Goal: Check status: Verify the current state of an ongoing process or item

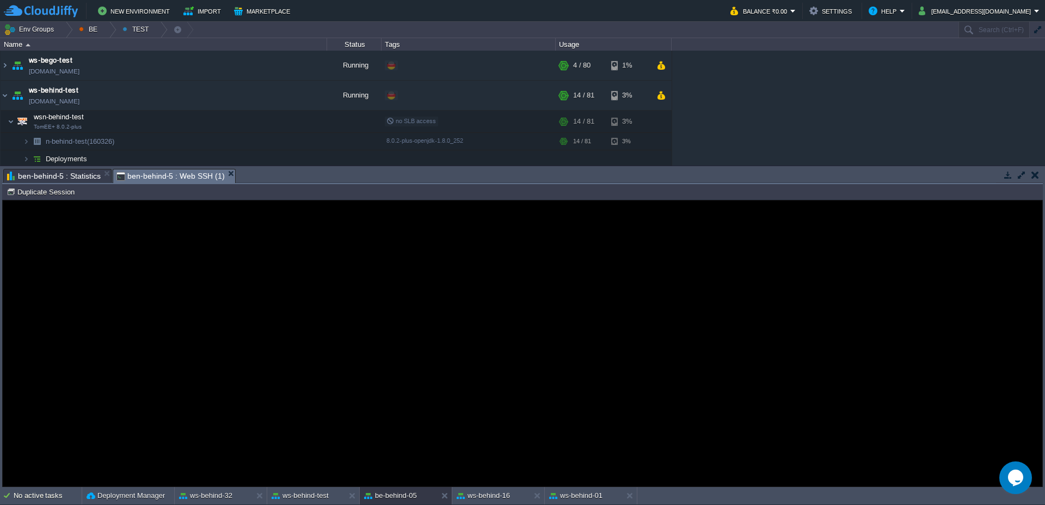
click at [65, 174] on span "ben-behind-5 : Statistics" at bounding box center [54, 175] width 94 height 13
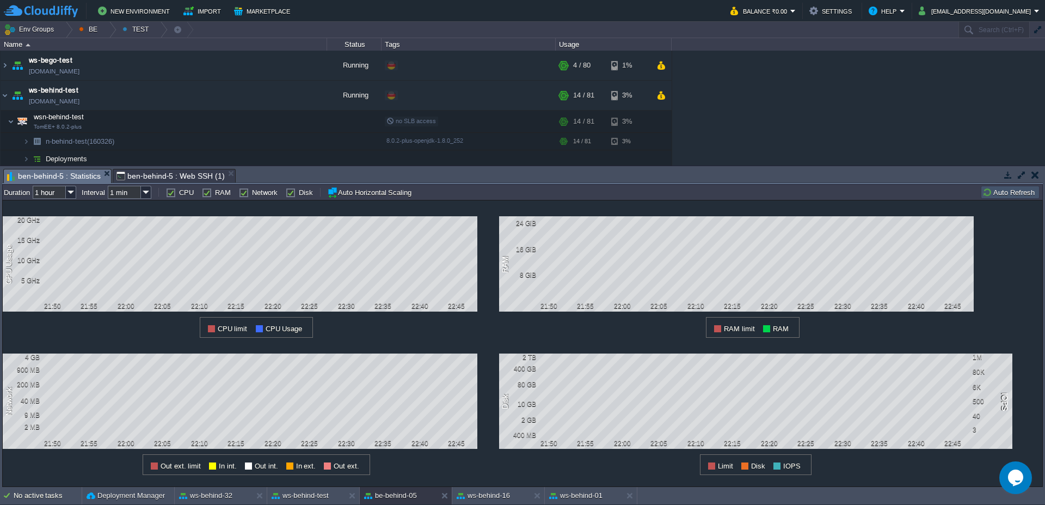
click at [999, 193] on button "Auto Refresh" at bounding box center [1011, 192] width 56 height 10
click at [485, 494] on button "ws-behind-16" at bounding box center [483, 495] width 53 height 11
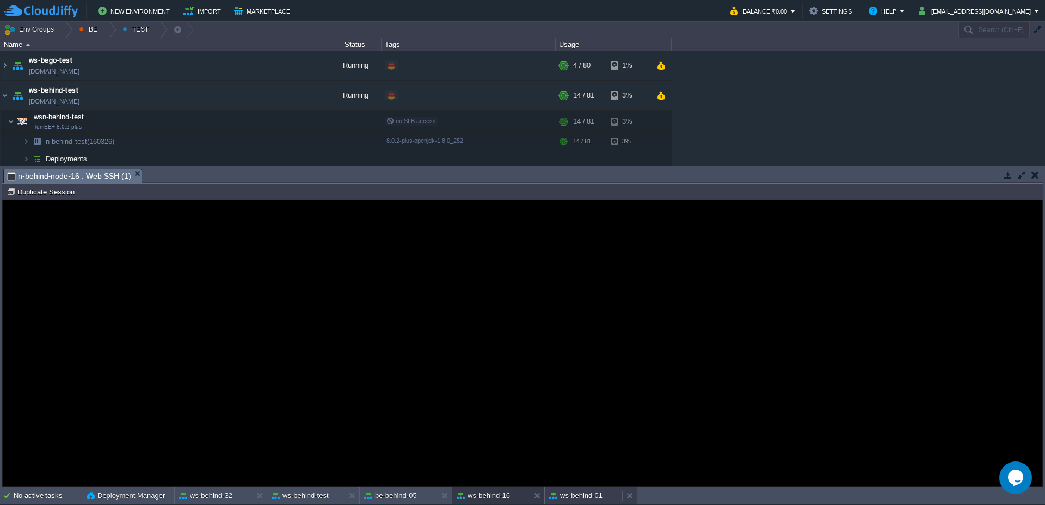
click at [585, 498] on button "ws-behind-01" at bounding box center [575, 495] width 53 height 11
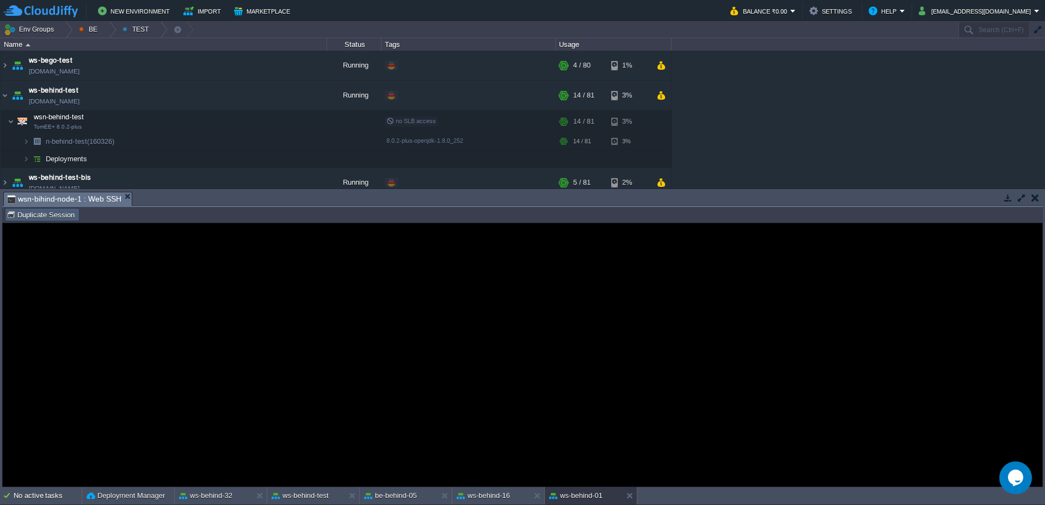
click at [23, 217] on button "Duplicate Session" at bounding box center [42, 215] width 71 height 10
type input "#000000"
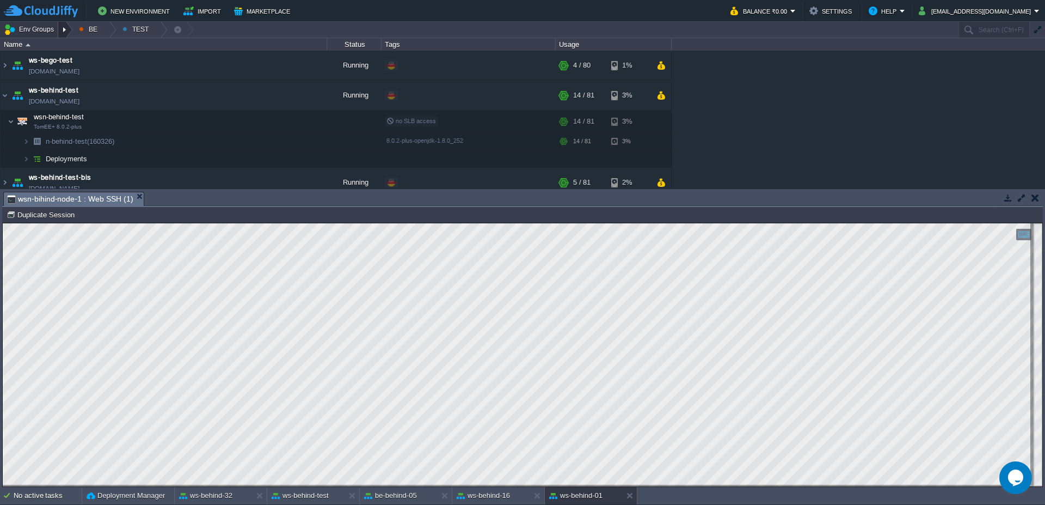
click at [69, 31] on div at bounding box center [65, 30] width 15 height 16
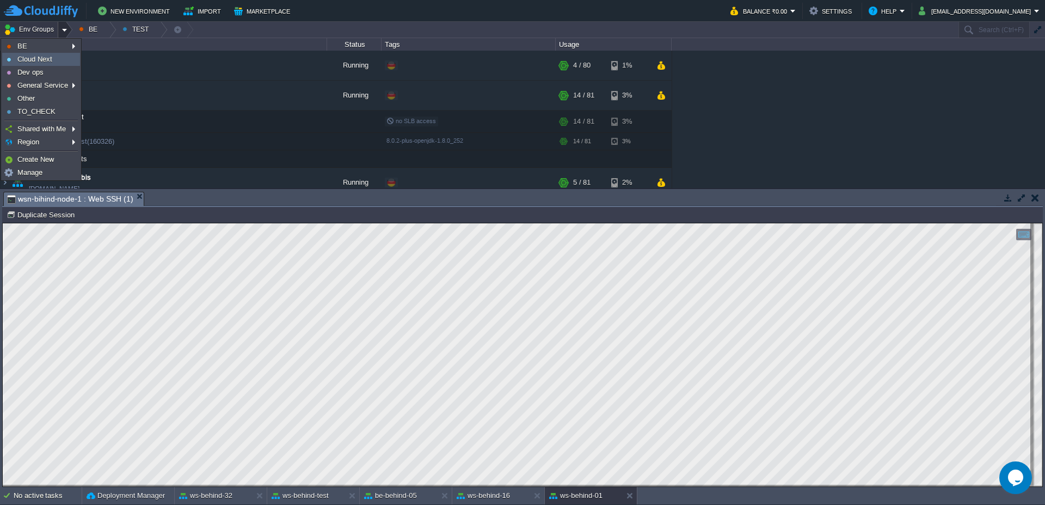
click at [53, 56] on link "Cloud Next" at bounding box center [41, 59] width 77 height 12
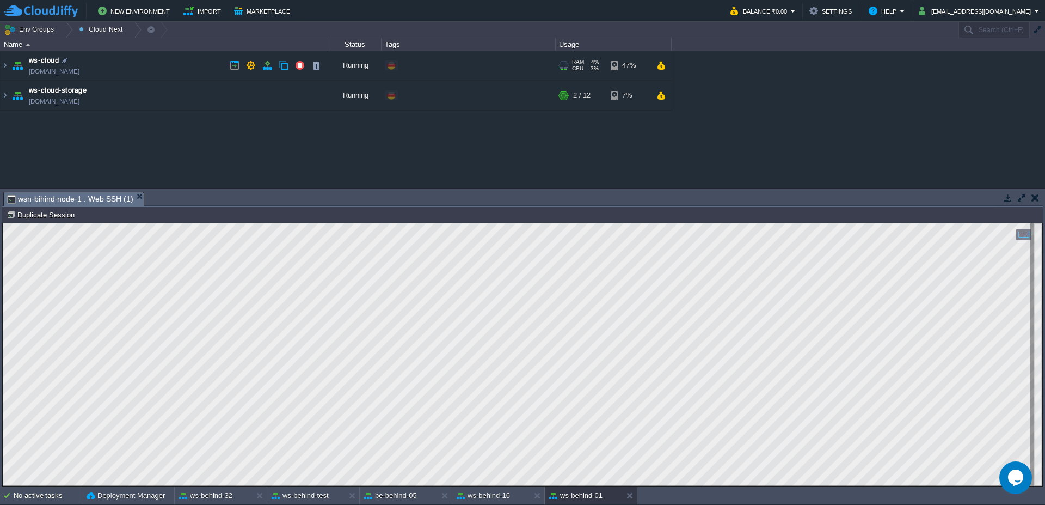
click at [9, 67] on td "ws-cloud [DOMAIN_NAME]" at bounding box center [164, 66] width 327 height 30
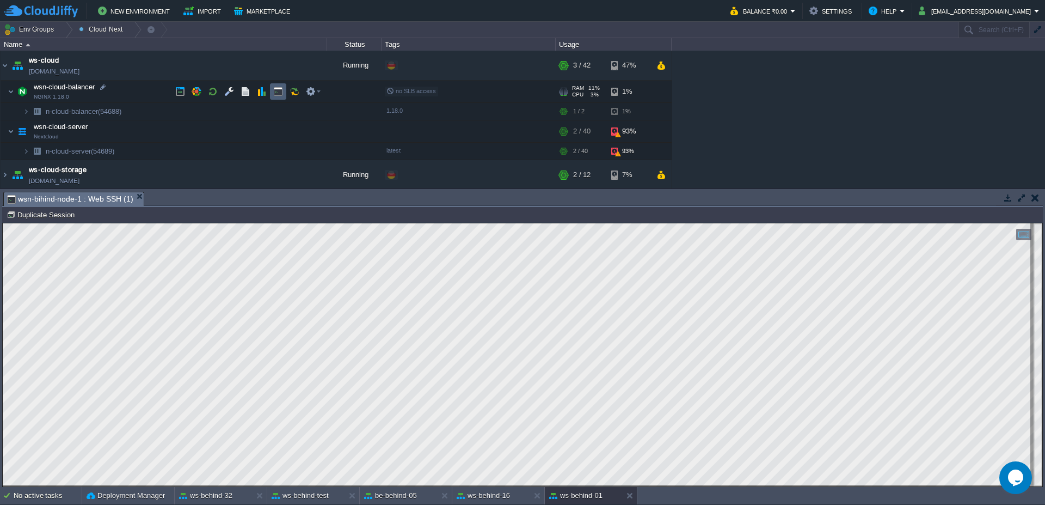
click at [279, 92] on button "button" at bounding box center [278, 92] width 10 height 10
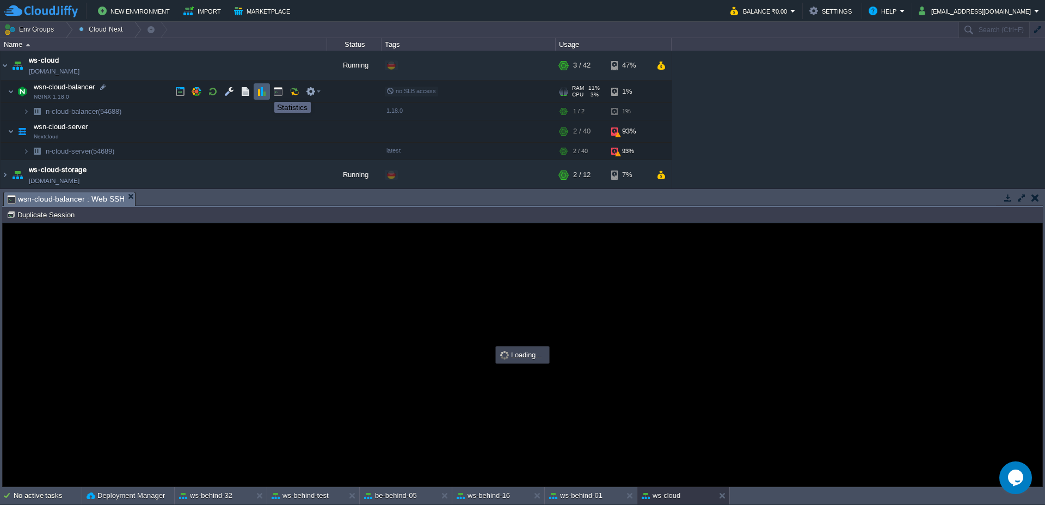
click at [266, 92] on button "button" at bounding box center [262, 92] width 10 height 10
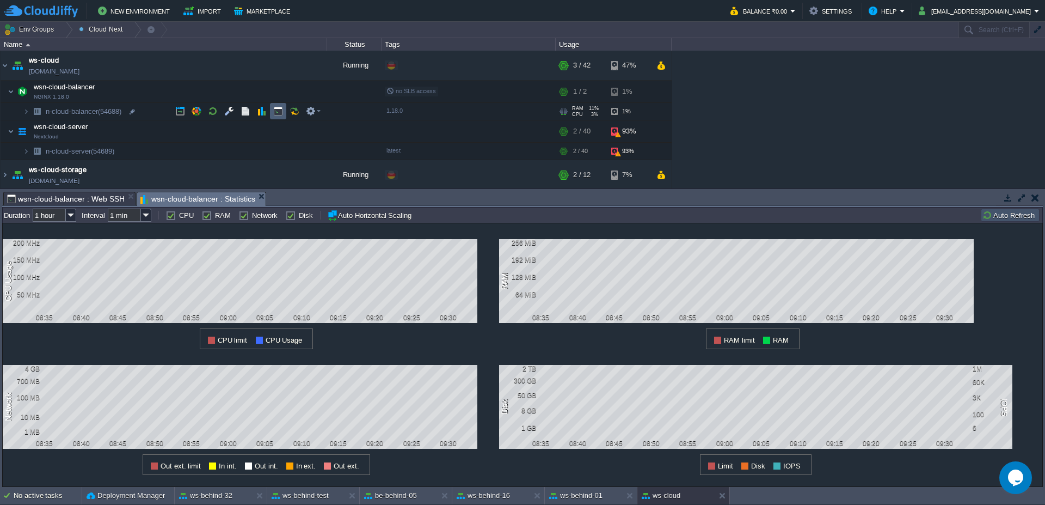
click at [278, 111] on button "button" at bounding box center [278, 111] width 10 height 10
type input "#000000"
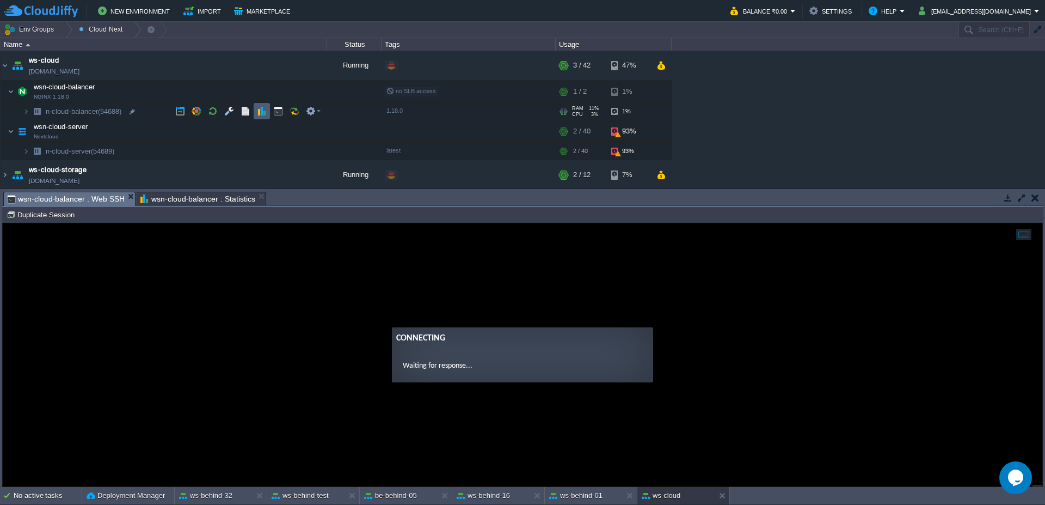
click at [262, 111] on button "button" at bounding box center [262, 111] width 10 height 10
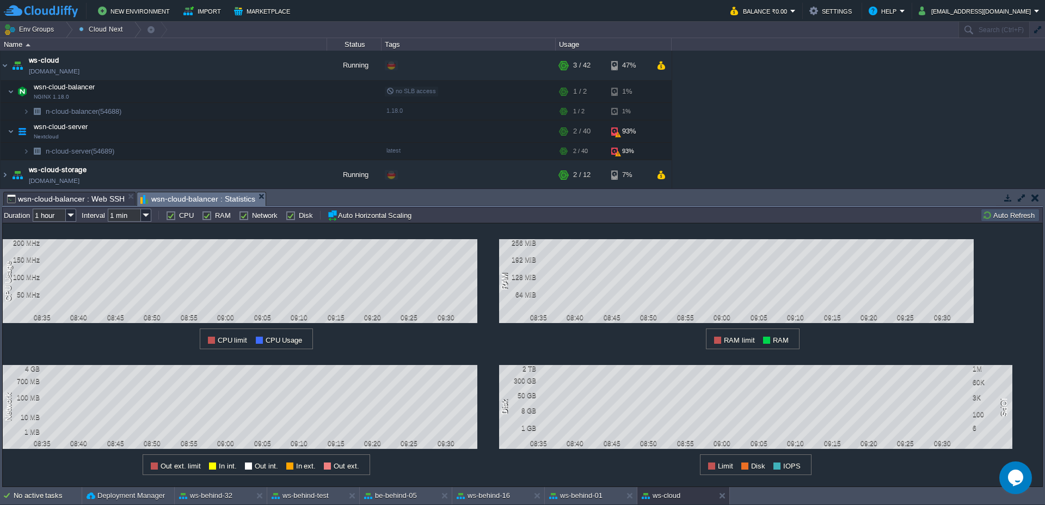
click at [102, 199] on span "wsn-cloud-balancer : Web SSH" at bounding box center [66, 198] width 118 height 13
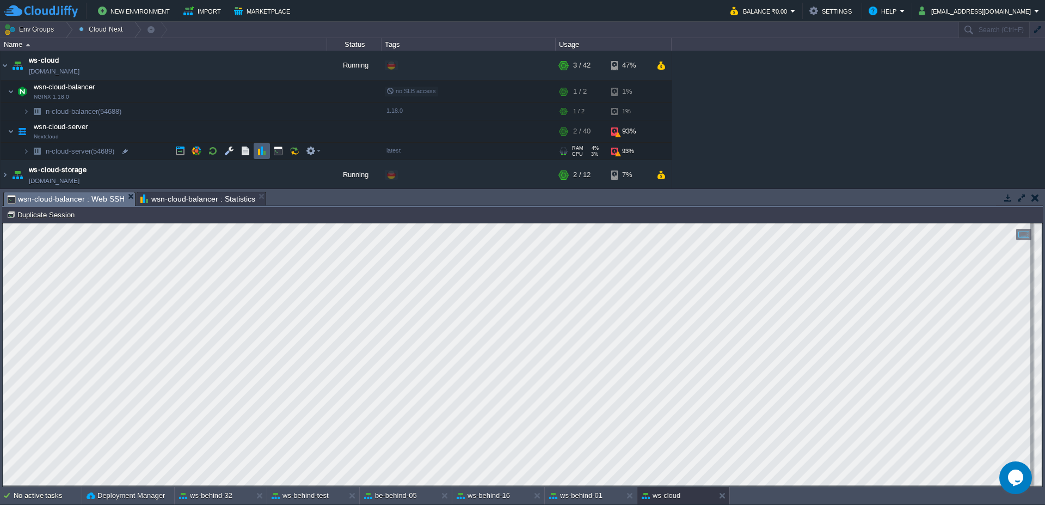
click at [260, 152] on button "button" at bounding box center [262, 151] width 10 height 10
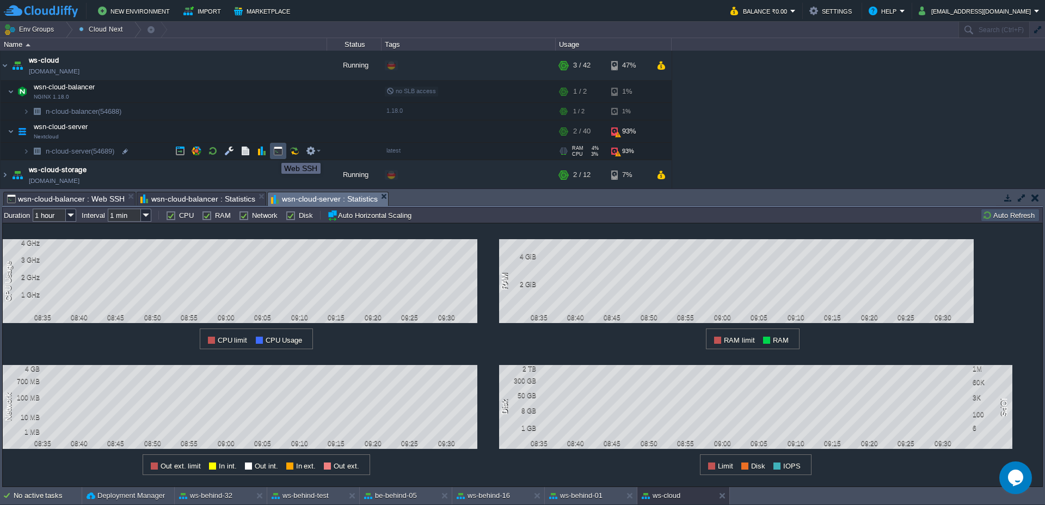
click at [273, 153] on button "button" at bounding box center [278, 151] width 10 height 10
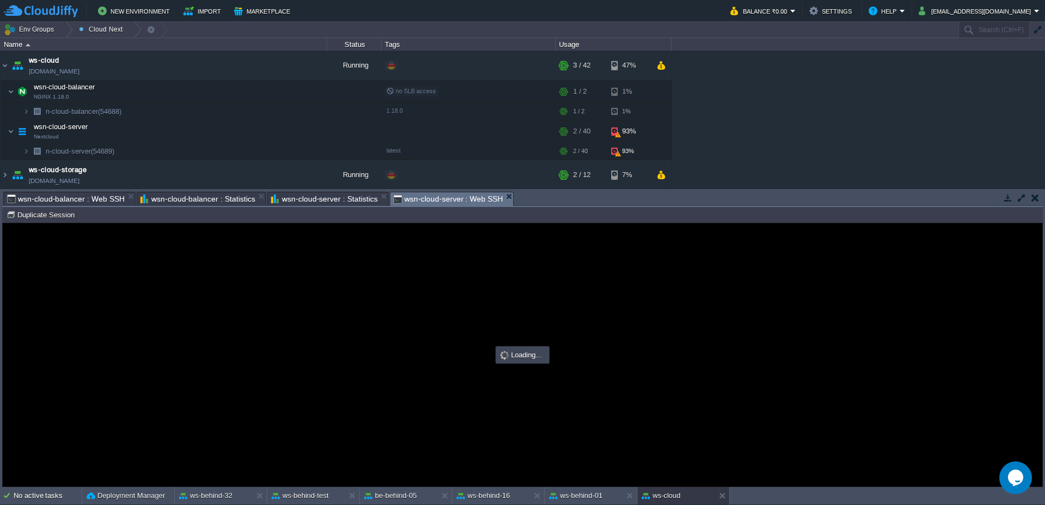
type input "#000000"
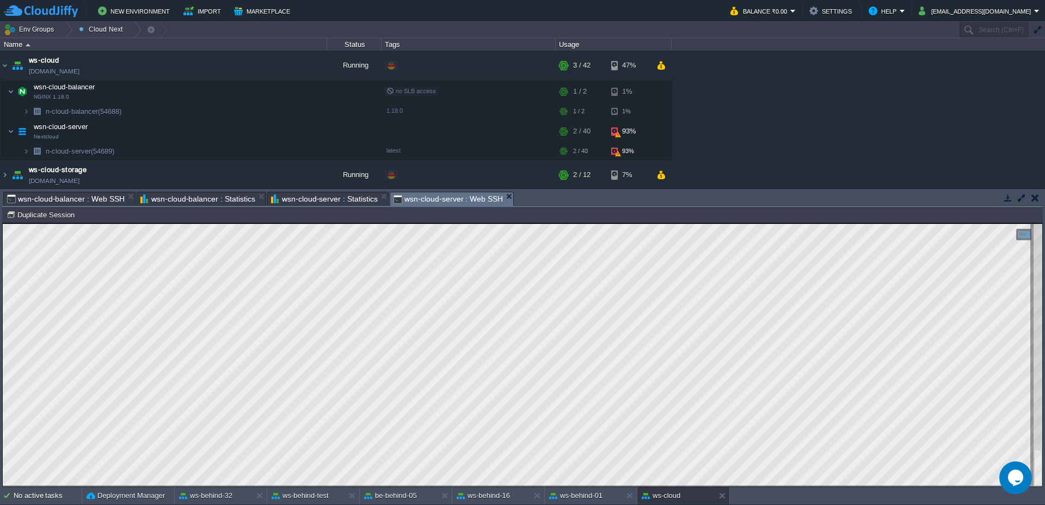
click at [196, 199] on span "wsn-cloud-balancer : Statistics" at bounding box center [197, 198] width 115 height 13
click at [200, 197] on span "wsn-cloud-server : Statistics" at bounding box center [193, 198] width 107 height 13
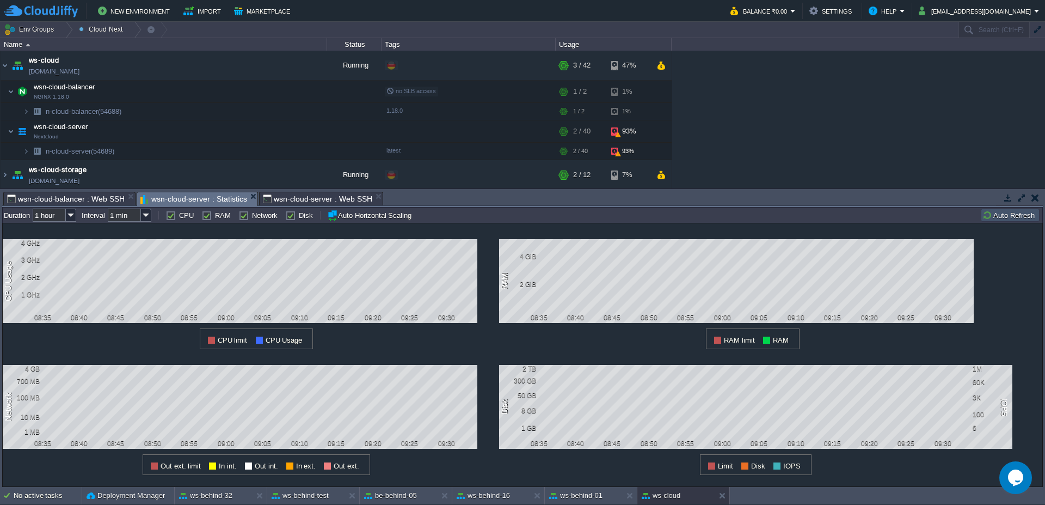
click at [1008, 215] on button "Auto Refresh" at bounding box center [1011, 215] width 56 height 10
